Goal: Transaction & Acquisition: Subscribe to service/newsletter

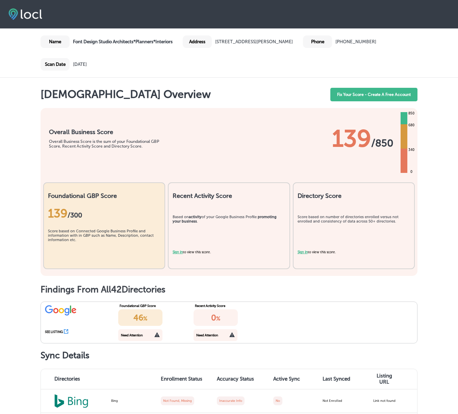
click at [51, 41] on div "Name" at bounding box center [55, 41] width 29 height 12
click at [18, 17] on img at bounding box center [25, 13] width 34 height 11
click at [21, 8] on div at bounding box center [229, 14] width 458 height 29
drag, startPoint x: 22, startPoint y: 12, endPoint x: 17, endPoint y: 17, distance: 6.5
click at [22, 12] on img at bounding box center [25, 13] width 34 height 11
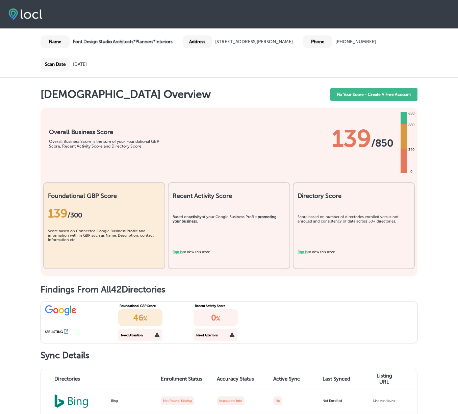
click at [16, 18] on img at bounding box center [25, 13] width 34 height 11
click at [341, 94] on link "Fix Your Score - Create A Free Account" at bounding box center [373, 95] width 87 height 14
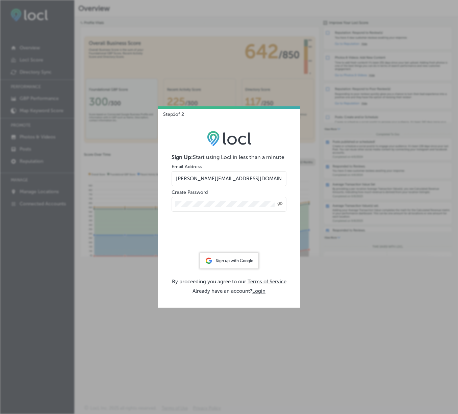
click at [225, 262] on div "Sign up with Google" at bounding box center [229, 261] width 58 height 16
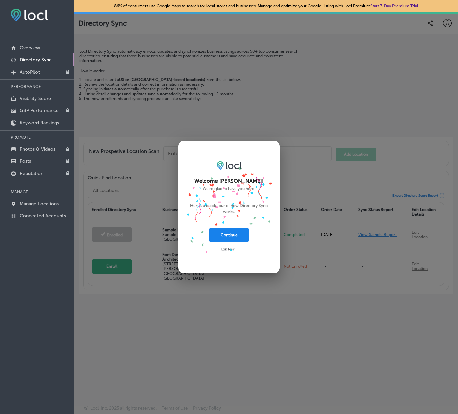
click at [229, 235] on button "Continue" at bounding box center [229, 235] width 41 height 14
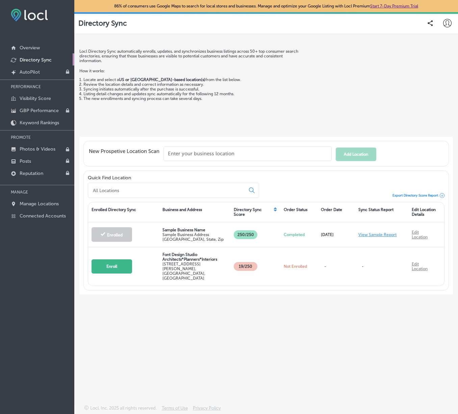
click at [445, 20] on icon at bounding box center [447, 23] width 8 height 8
click at [437, 53] on p "My Account" at bounding box center [431, 53] width 22 height 6
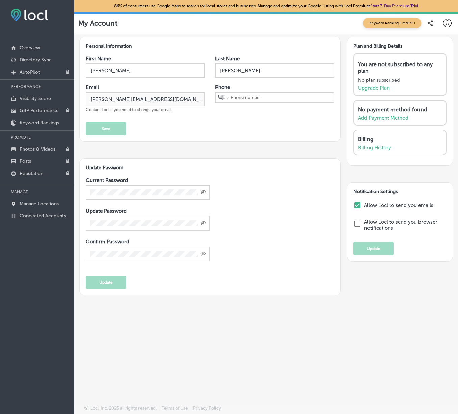
select select "US"
type input "+1 61"
type input "+"
select select "ZZ"
type input "+61 407 211 98"
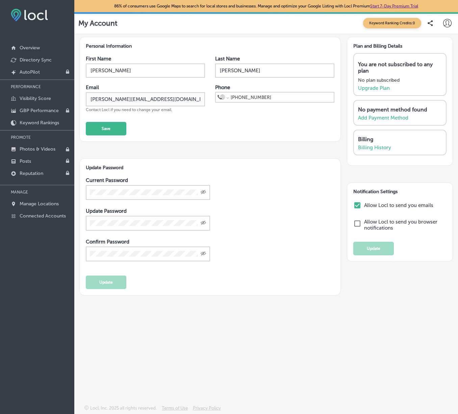
select select "AU"
type input "+61 407 211 986"
click at [108, 128] on button "Save" at bounding box center [106, 129] width 41 height 14
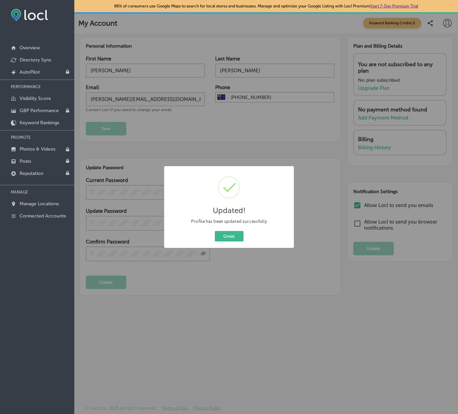
click at [284, 153] on div "Updated! × Profile has been updated successfully Great Cancel" at bounding box center [229, 207] width 458 height 414
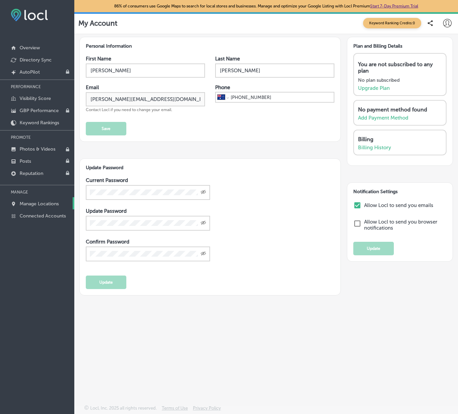
click at [26, 203] on p "Manage Locations" at bounding box center [39, 204] width 39 height 6
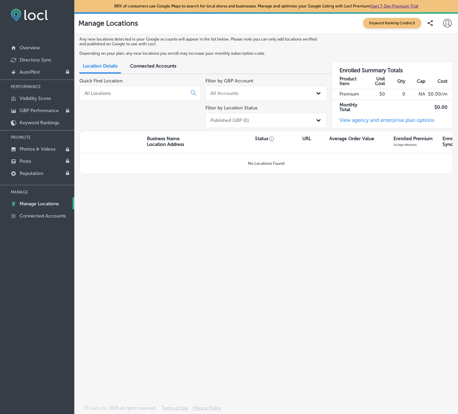
click at [135, 94] on input at bounding box center [135, 93] width 102 height 6
click at [232, 96] on div "All Accounts" at bounding box center [224, 94] width 28 height 6
click at [175, 122] on div "Quick Find Location" at bounding box center [139, 104] width 121 height 53
click at [449, 23] on icon at bounding box center [447, 23] width 8 height 8
click at [438, 50] on p "My Account" at bounding box center [431, 53] width 22 height 6
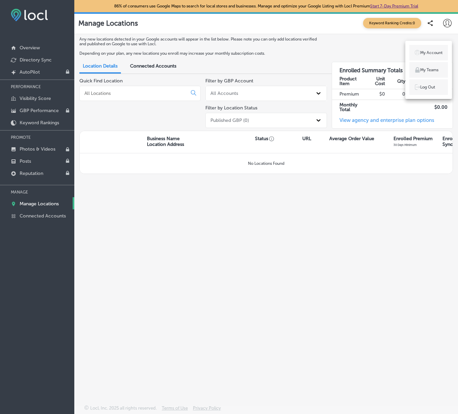
select select "AU"
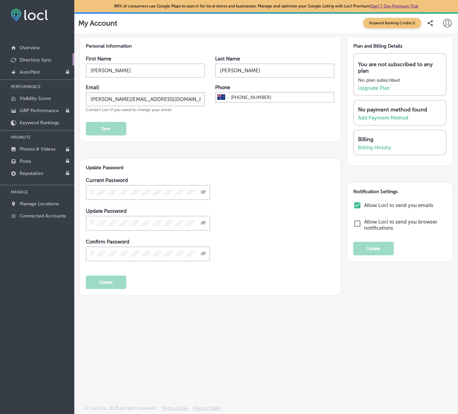
click at [47, 61] on p "Directory Sync" at bounding box center [36, 60] width 32 height 6
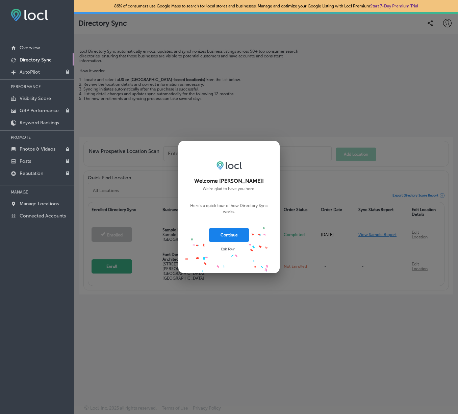
click at [230, 236] on button "Continue" at bounding box center [229, 235] width 41 height 14
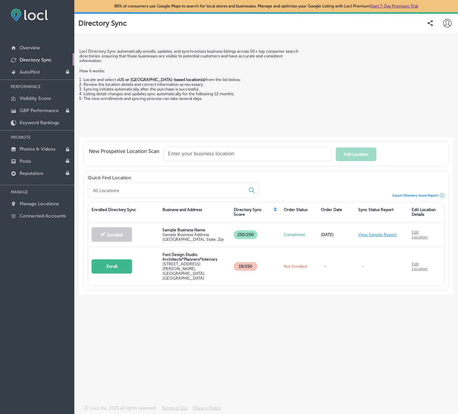
click at [193, 159] on input "text" at bounding box center [247, 153] width 168 height 15
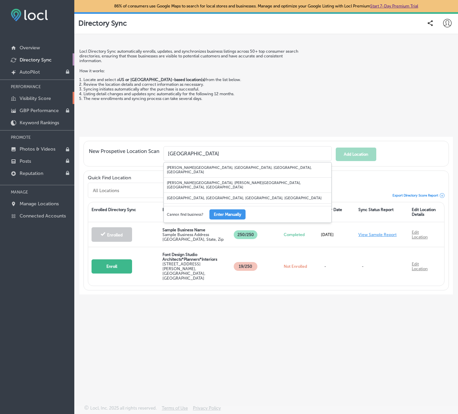
type input "Sydney"
click at [32, 100] on p "Visibility Score" at bounding box center [35, 99] width 31 height 6
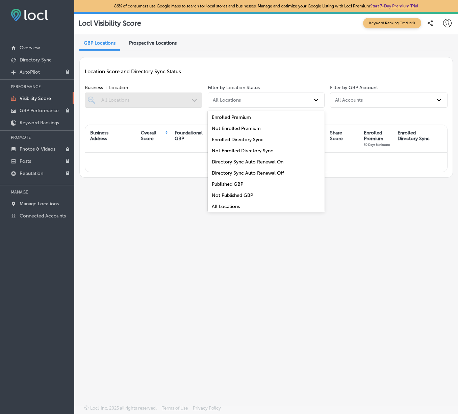
click at [233, 102] on div "All Locations" at bounding box center [227, 100] width 28 height 6
click at [237, 207] on div "All Locations" at bounding box center [266, 206] width 117 height 11
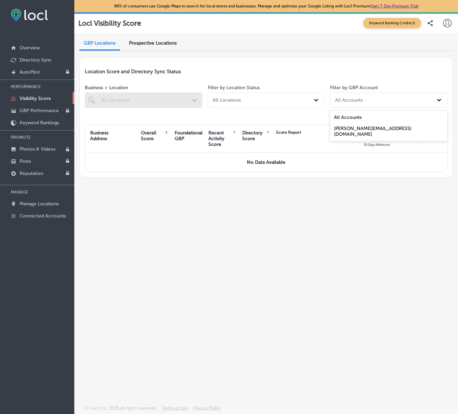
click at [352, 103] on div "All Accounts" at bounding box center [382, 100] width 101 height 10
click at [353, 127] on div "[PERSON_NAME][EMAIL_ADDRESS][DOMAIN_NAME]" at bounding box center [389, 131] width 118 height 17
click at [387, 6] on link "Start 7-Day Premium Trial" at bounding box center [394, 6] width 48 height 5
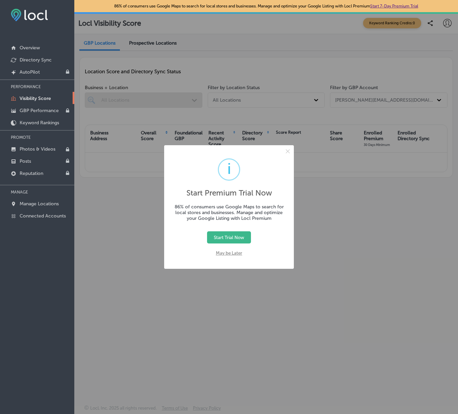
click at [221, 252] on button "May be Later" at bounding box center [228, 253] width 33 height 12
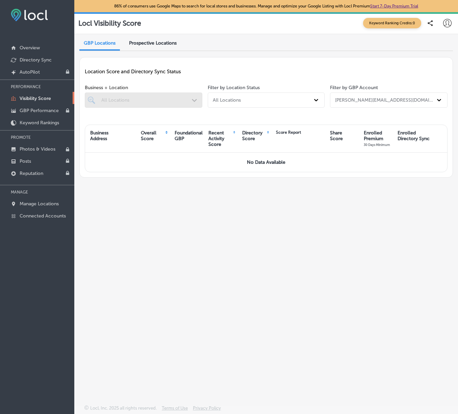
click at [446, 24] on icon at bounding box center [447, 23] width 8 height 8
click at [439, 75] on li "My Teams" at bounding box center [428, 70] width 39 height 16
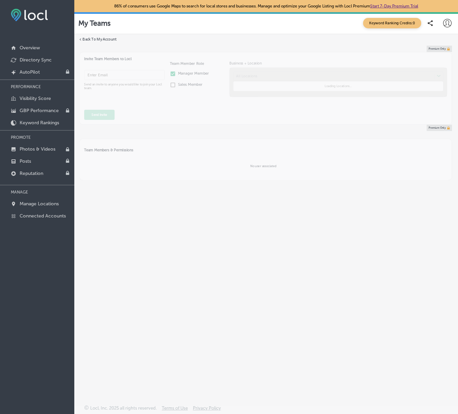
click at [446, 21] on icon at bounding box center [447, 23] width 8 height 8
click at [438, 53] on p "My Account" at bounding box center [431, 53] width 22 height 6
select select "AU"
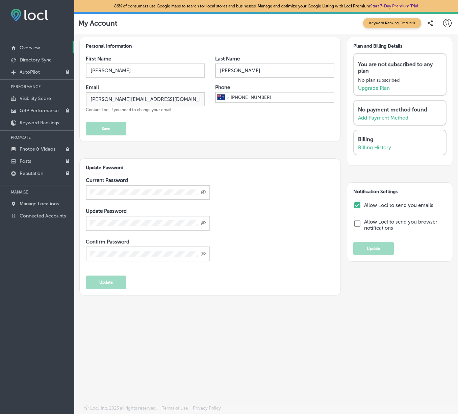
click at [19, 46] on link "Overview" at bounding box center [37, 47] width 74 height 12
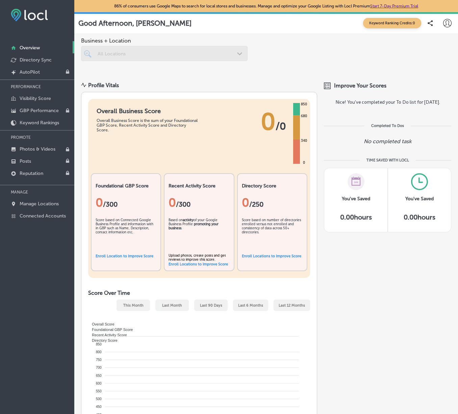
click at [26, 16] on img at bounding box center [29, 15] width 37 height 12
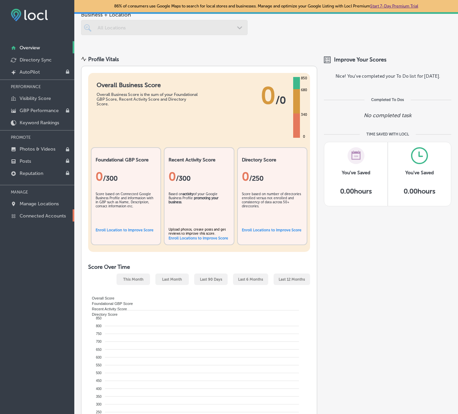
scroll to position [0, 0]
click at [35, 219] on p "Connected Accounts" at bounding box center [43, 216] width 46 height 6
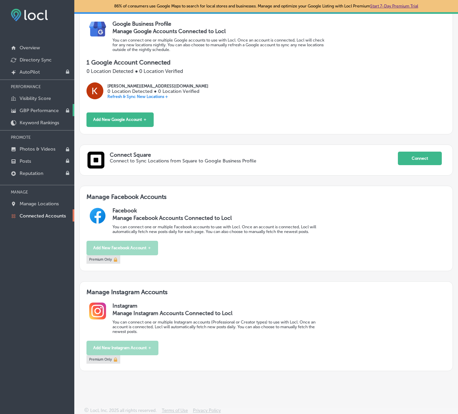
click at [37, 112] on p "GBP Performance" at bounding box center [39, 111] width 39 height 6
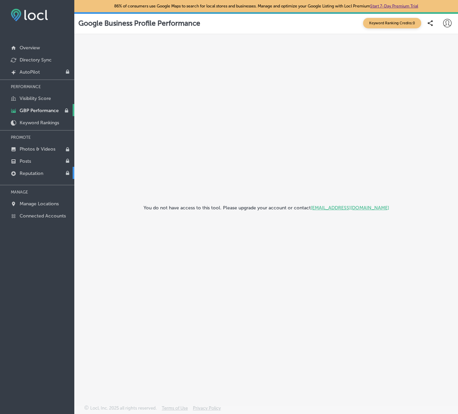
click at [29, 176] on p "Reputation" at bounding box center [32, 174] width 24 height 6
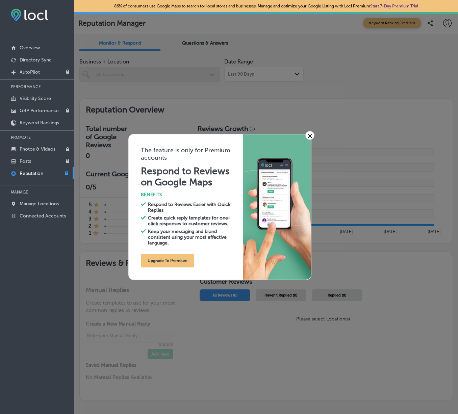
click at [308, 132] on link "×" at bounding box center [309, 135] width 9 height 9
type textarea "x"
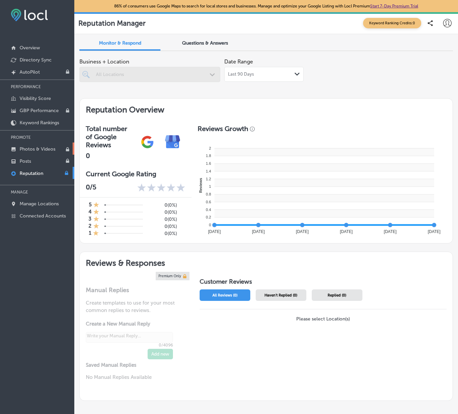
click at [39, 149] on p "Photos & Videos" at bounding box center [38, 149] width 36 height 6
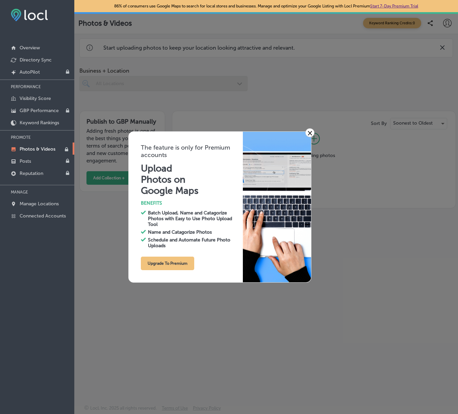
click at [311, 134] on link "×" at bounding box center [309, 132] width 9 height 9
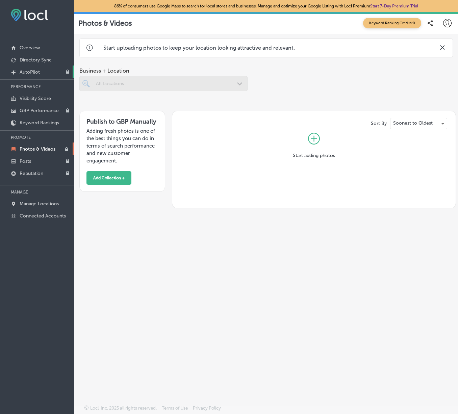
click at [33, 72] on p "AutoPilot" at bounding box center [30, 72] width 20 height 6
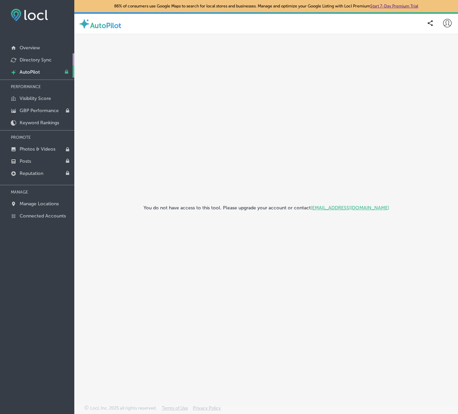
click at [36, 61] on p "Directory Sync" at bounding box center [36, 60] width 32 height 6
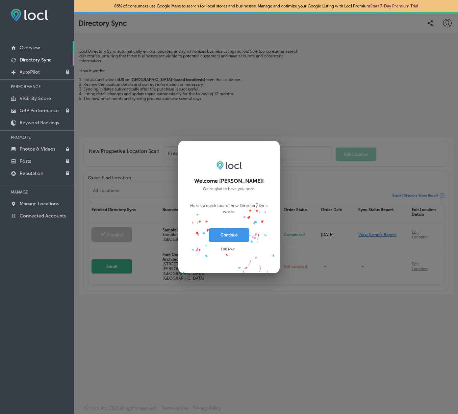
click at [35, 48] on p "Overview" at bounding box center [30, 48] width 20 height 6
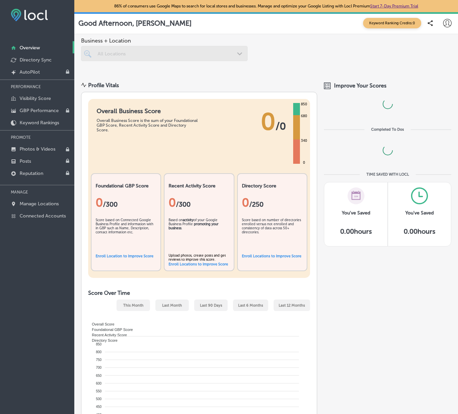
click at [35, 48] on p "Overview" at bounding box center [30, 48] width 20 height 6
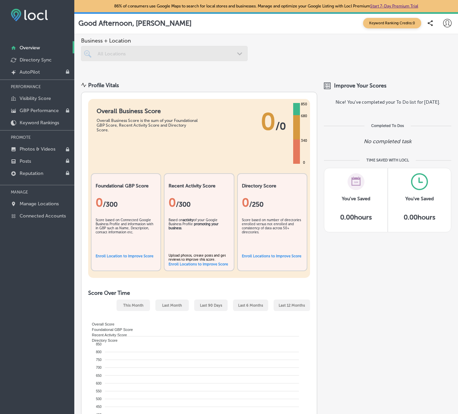
click at [109, 49] on div at bounding box center [164, 53] width 167 height 15
click at [97, 53] on div at bounding box center [164, 53] width 167 height 15
click at [239, 53] on div at bounding box center [164, 53] width 167 height 15
click at [118, 35] on div "Business + Location All Locations Path Created with Sketch." at bounding box center [266, 54] width 384 height 41
click at [432, 22] on icon at bounding box center [430, 23] width 5 height 6
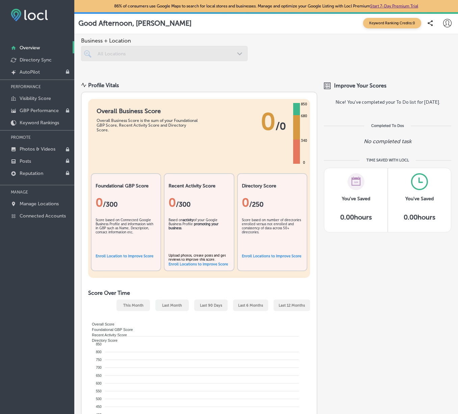
click at [446, 24] on icon at bounding box center [447, 23] width 8 height 8
click at [432, 54] on p "My Account" at bounding box center [431, 53] width 22 height 6
select select "AU"
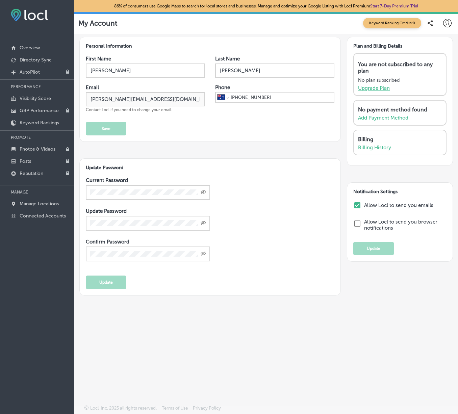
click at [379, 88] on p "Upgrade Plan" at bounding box center [374, 88] width 32 height 6
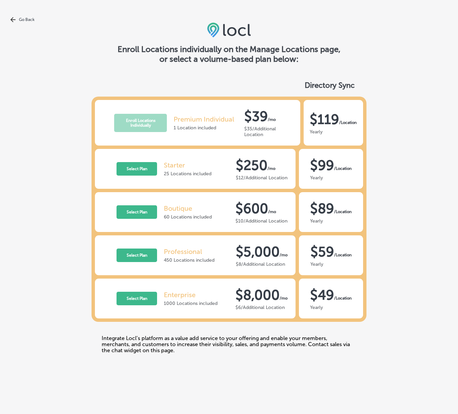
click at [188, 36] on div "Go Back Enroll Locations individually on the Manage Locations page, or select a…" at bounding box center [229, 207] width 458 height 414
click at [28, 20] on link "Go Back" at bounding box center [229, 19] width 458 height 5
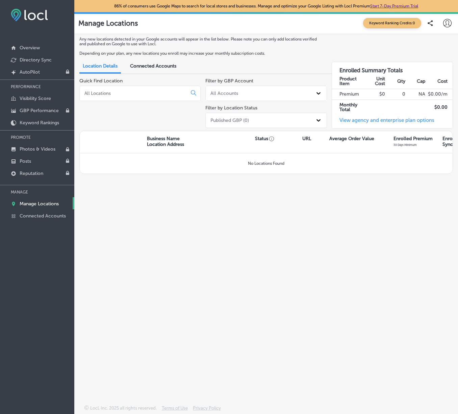
click at [236, 123] on div "Published GBP (0)" at bounding box center [229, 121] width 39 height 6
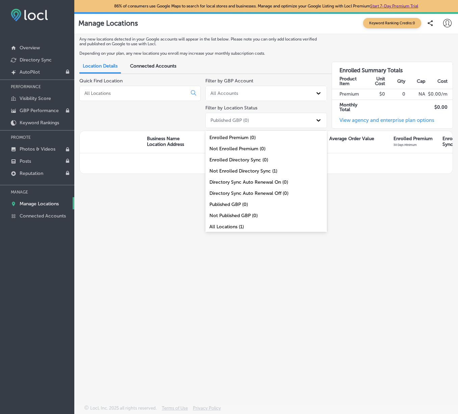
click at [179, 122] on div "Quick Find Location" at bounding box center [139, 104] width 121 height 53
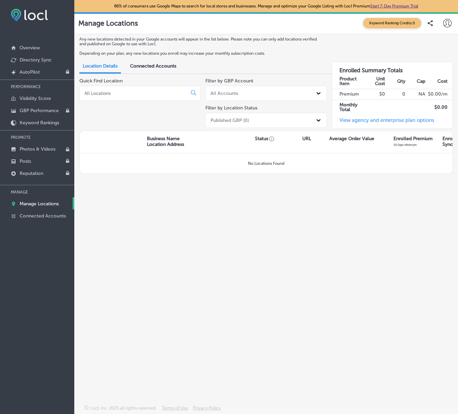
click at [137, 95] on input at bounding box center [135, 93] width 102 height 6
click at [169, 142] on p "Business Name Location Address" at bounding box center [165, 141] width 37 height 11
click at [37, 45] on link "Overview" at bounding box center [37, 47] width 74 height 12
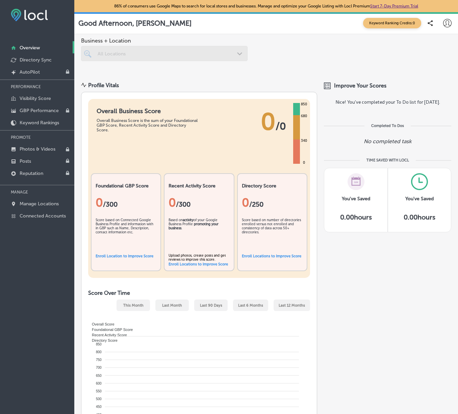
click at [125, 256] on link "Enroll Location to Improve Score" at bounding box center [125, 256] width 58 height 4
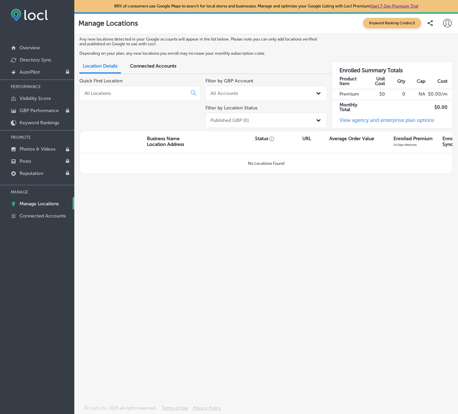
click at [147, 94] on input at bounding box center [135, 93] width 102 height 6
type input "Sydney"
click at [192, 94] on icon at bounding box center [193, 92] width 5 height 5
click at [217, 96] on div "All Accounts" at bounding box center [224, 94] width 28 height 6
click at [218, 111] on div "All Accounts" at bounding box center [265, 110] width 121 height 11
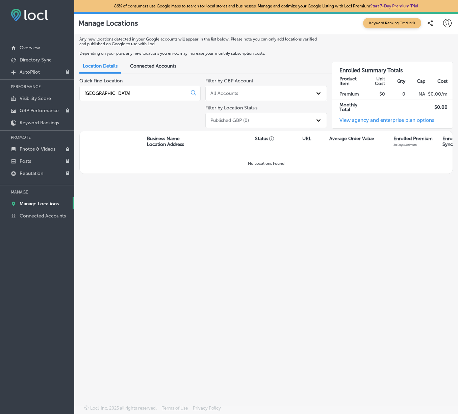
click at [220, 120] on div "Published GBP (0)" at bounding box center [229, 121] width 39 height 6
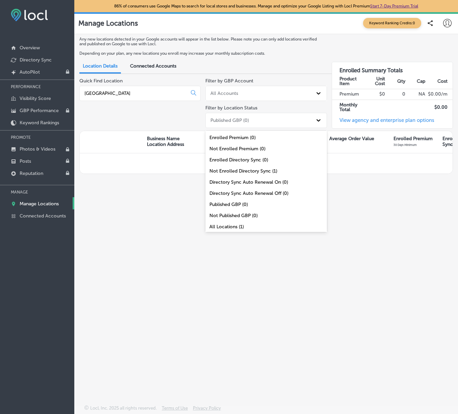
click at [220, 229] on div "All Locations (1)" at bounding box center [265, 226] width 121 height 11
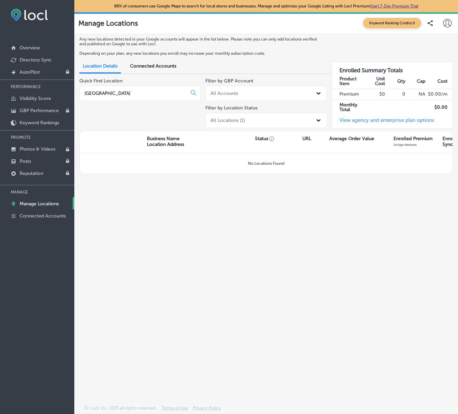
click at [371, 124] on link "View agency and enterprise plan options" at bounding box center [383, 122] width 102 height 11
